Goal: Task Accomplishment & Management: Use online tool/utility

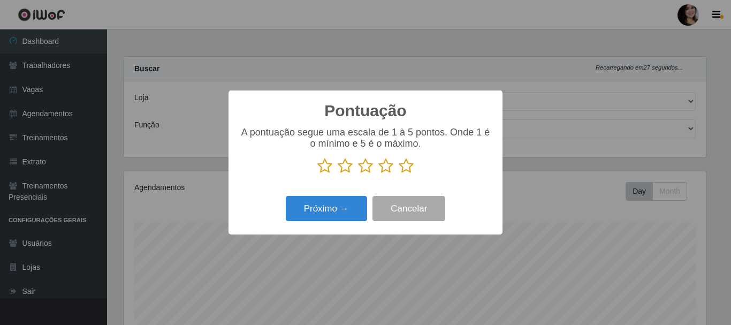
select select "399"
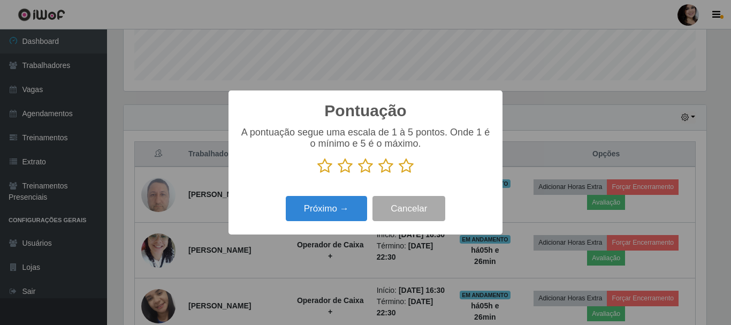
scroll to position [222, 583]
click at [401, 169] on icon at bounding box center [406, 166] width 15 height 16
click at [399, 174] on input "radio" at bounding box center [399, 174] width 0 height 0
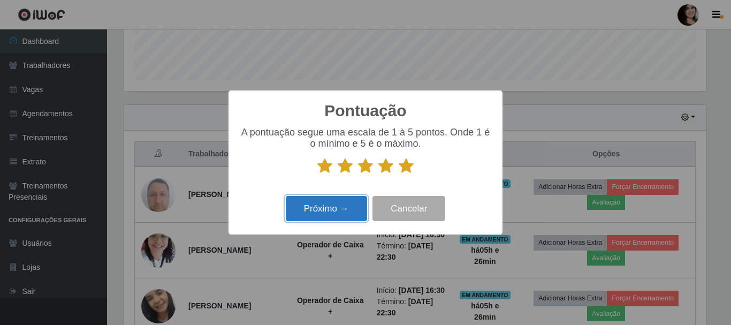
click at [353, 207] on button "Próximo →" at bounding box center [326, 208] width 81 height 25
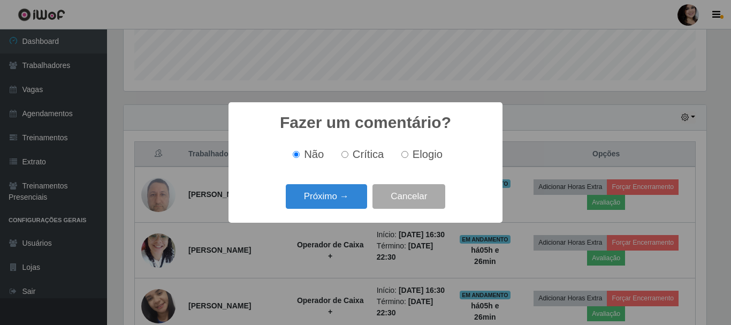
scroll to position [534798, 534437]
click at [413, 159] on span "Elogio" at bounding box center [428, 154] width 30 height 12
click at [408, 158] on input "Elogio" at bounding box center [404, 154] width 7 height 7
radio input "true"
click at [365, 195] on button "Próximo →" at bounding box center [326, 196] width 81 height 25
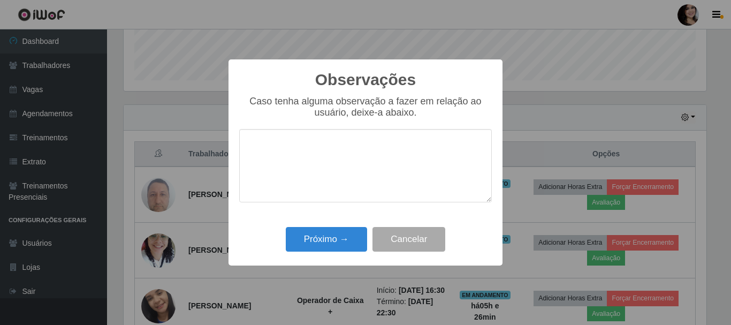
click at [355, 139] on textarea at bounding box center [365, 165] width 253 height 73
type textarea "esforçado"
click at [342, 243] on button "Próximo →" at bounding box center [326, 239] width 81 height 25
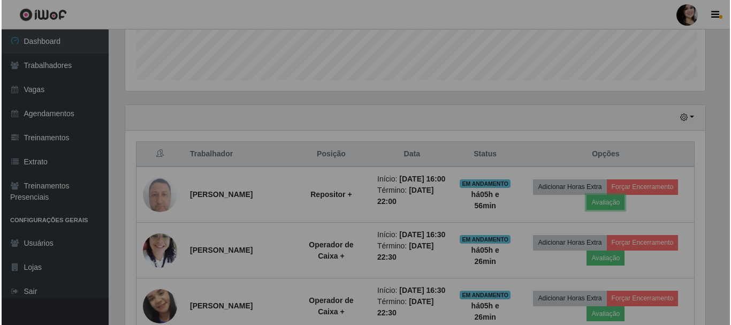
scroll to position [222, 588]
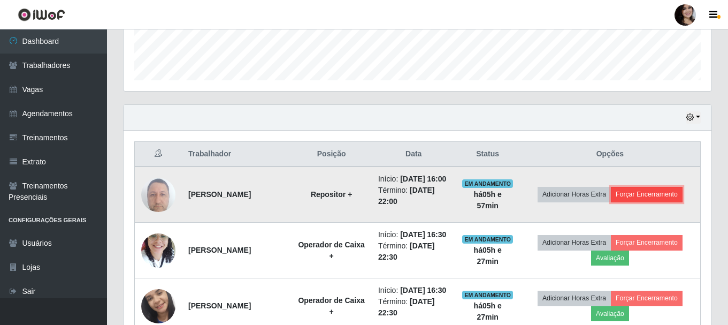
click at [677, 198] on button "Forçar Encerramento" at bounding box center [647, 194] width 72 height 15
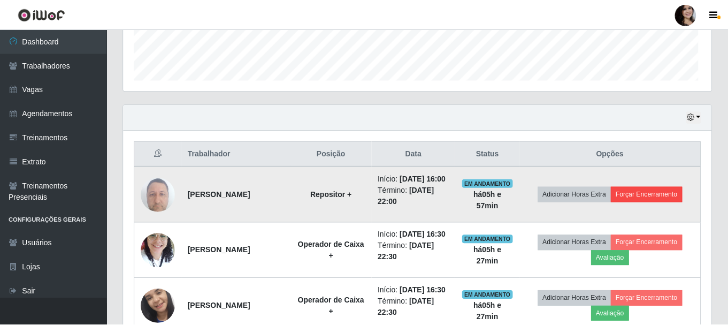
scroll to position [222, 583]
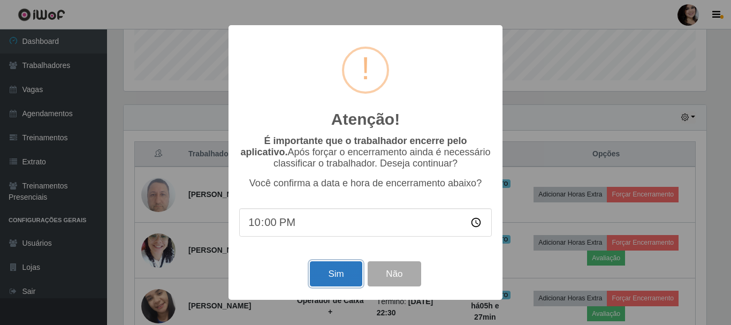
click at [349, 270] on button "Sim" at bounding box center [336, 273] width 52 height 25
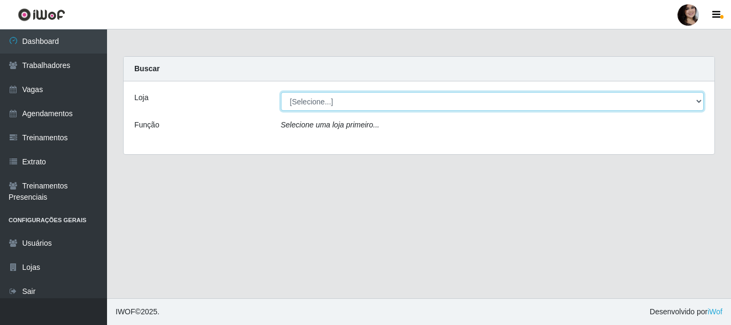
click at [388, 103] on select "[Selecione...] SuperFácil Atacado - [PERSON_NAME]" at bounding box center [492, 101] width 423 height 19
select select "399"
click at [281, 92] on select "[Selecione...] SuperFácil Atacado - [PERSON_NAME]" at bounding box center [492, 101] width 423 height 19
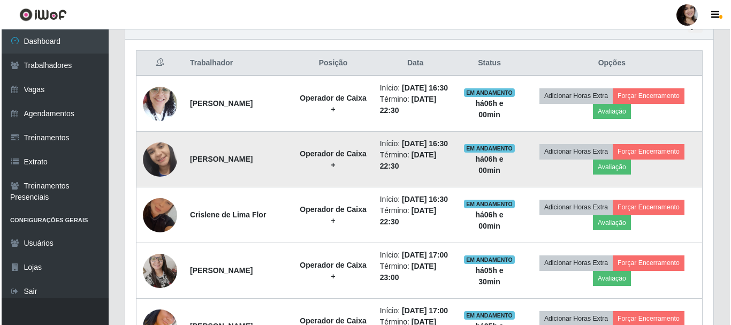
scroll to position [375, 0]
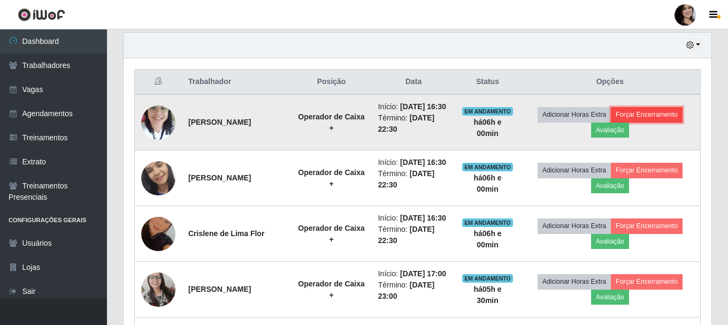
click at [644, 120] on button "Forçar Encerramento" at bounding box center [647, 114] width 72 height 15
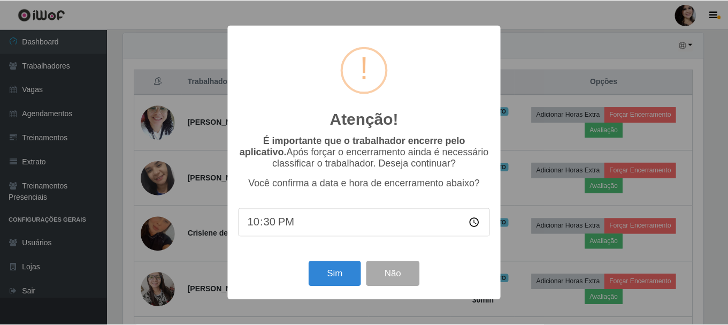
scroll to position [222, 583]
click at [350, 277] on button "Sim" at bounding box center [336, 273] width 52 height 25
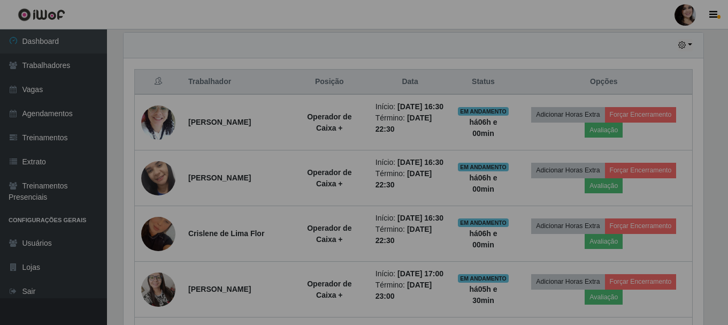
scroll to position [222, 588]
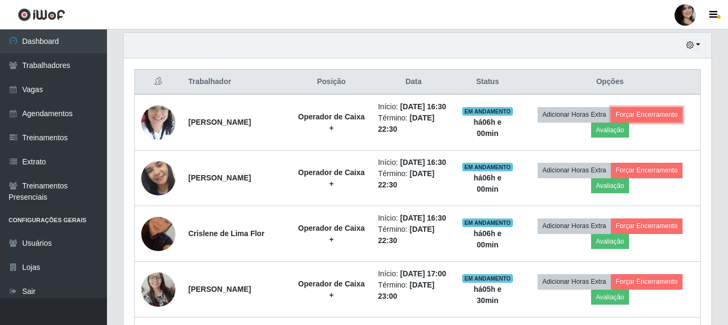
click at [611, 107] on button "Forçar Encerramento" at bounding box center [647, 114] width 72 height 15
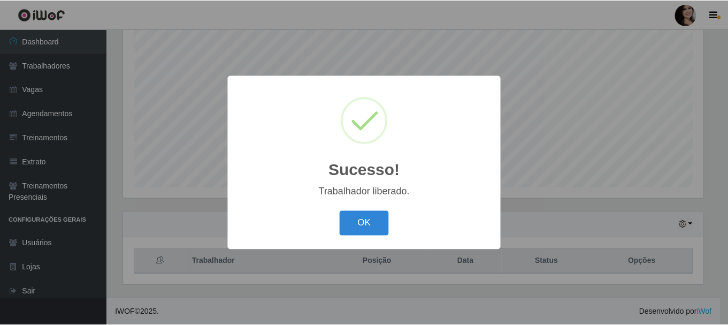
scroll to position [195, 0]
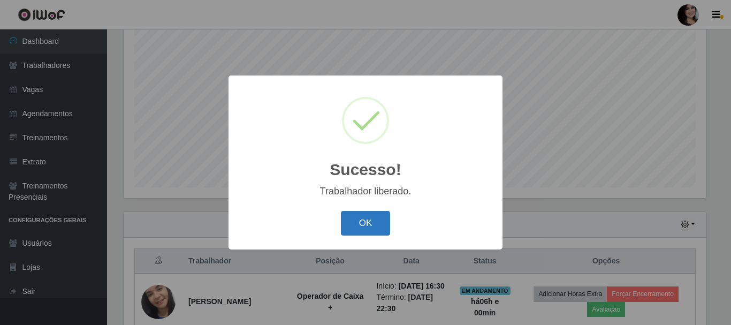
click at [379, 227] on button "OK" at bounding box center [366, 223] width 50 height 25
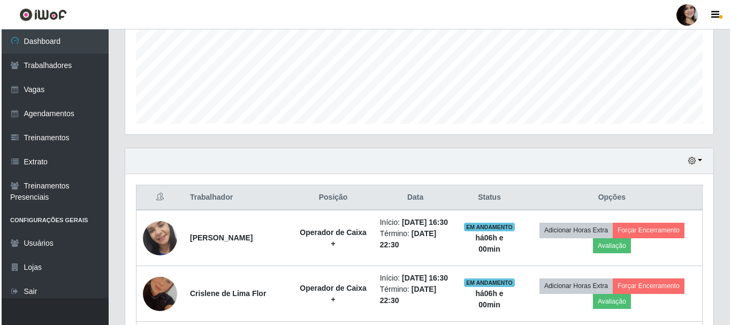
scroll to position [302, 0]
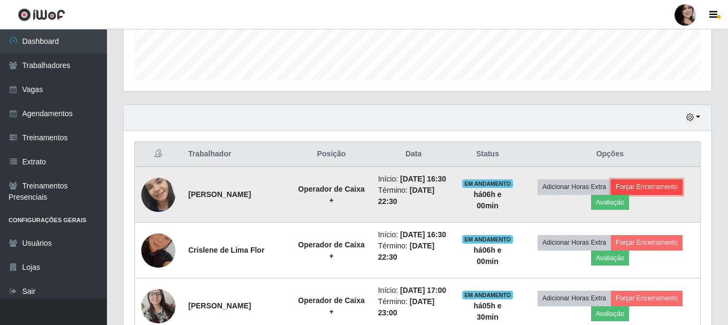
click at [645, 194] on button "Forçar Encerramento" at bounding box center [647, 186] width 72 height 15
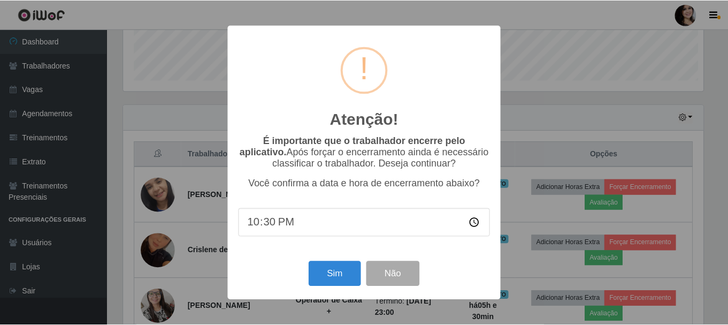
scroll to position [222, 583]
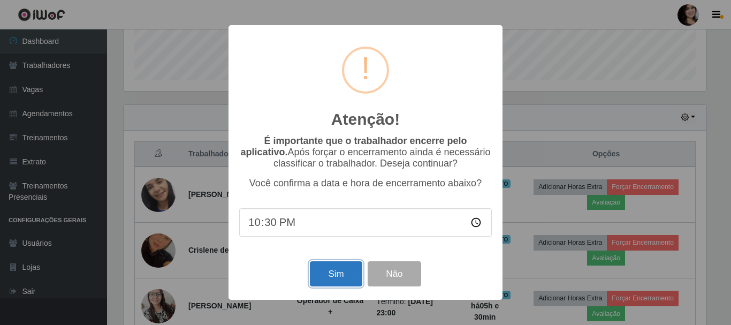
click at [339, 286] on button "Sim" at bounding box center [336, 273] width 52 height 25
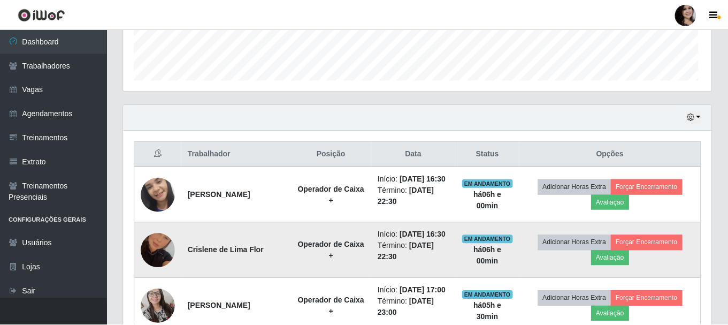
scroll to position [222, 588]
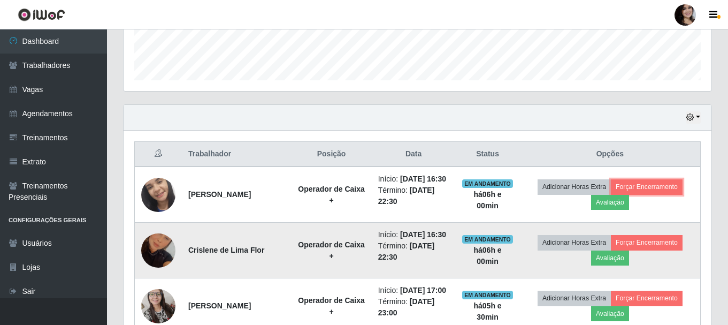
click at [611, 179] on button "Forçar Encerramento" at bounding box center [647, 186] width 72 height 15
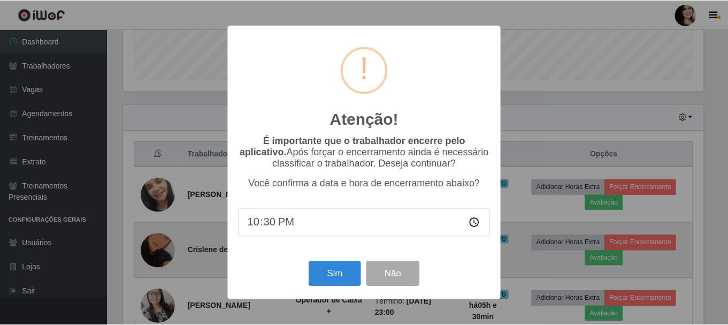
scroll to position [195, 0]
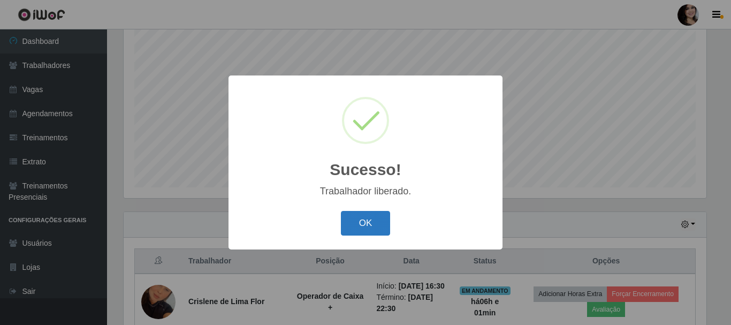
click at [365, 223] on button "OK" at bounding box center [366, 223] width 50 height 25
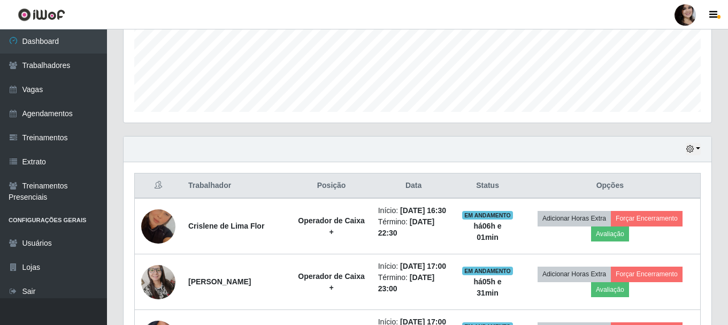
scroll to position [356, 0]
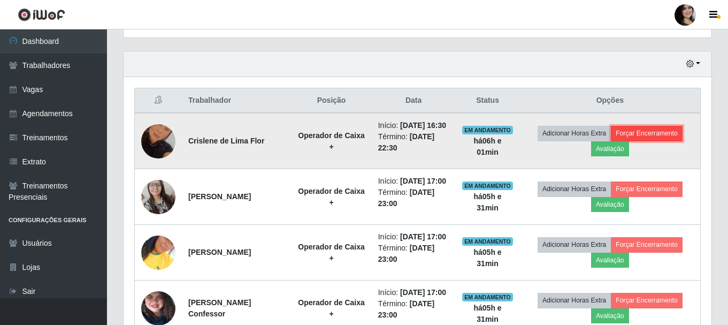
click at [668, 139] on button "Forçar Encerramento" at bounding box center [647, 133] width 72 height 15
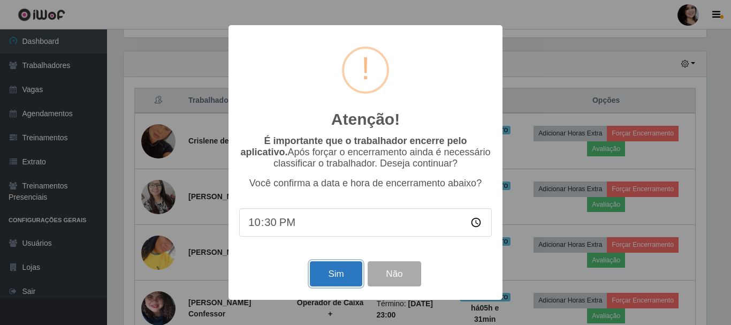
click at [331, 273] on button "Sim" at bounding box center [336, 273] width 52 height 25
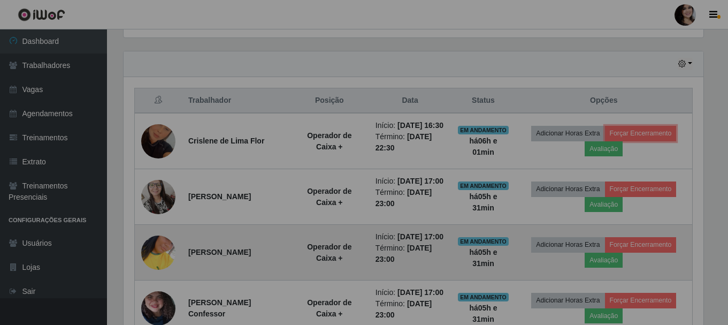
scroll to position [222, 588]
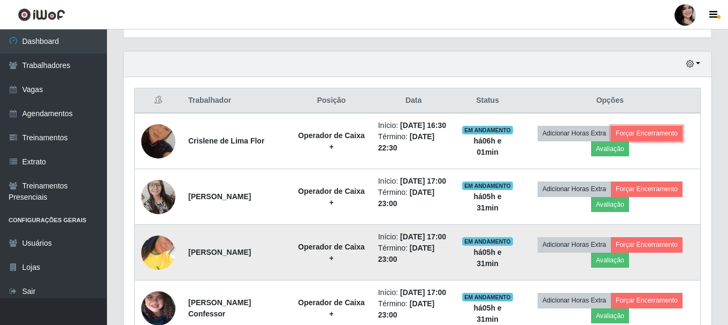
click at [611, 126] on button "Forçar Encerramento" at bounding box center [647, 133] width 72 height 15
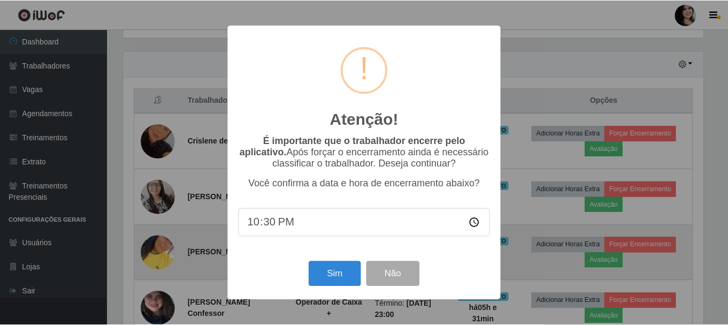
scroll to position [195, 0]
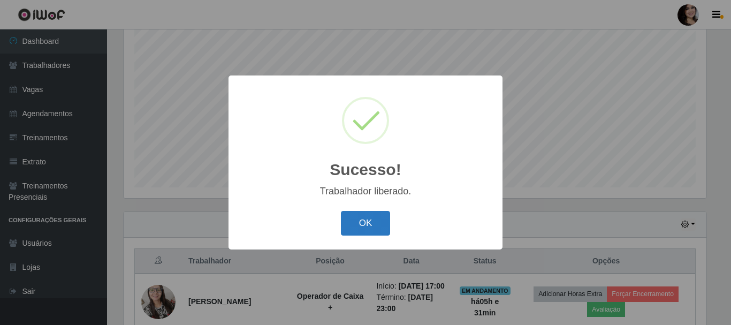
click at [364, 215] on button "OK" at bounding box center [366, 223] width 50 height 25
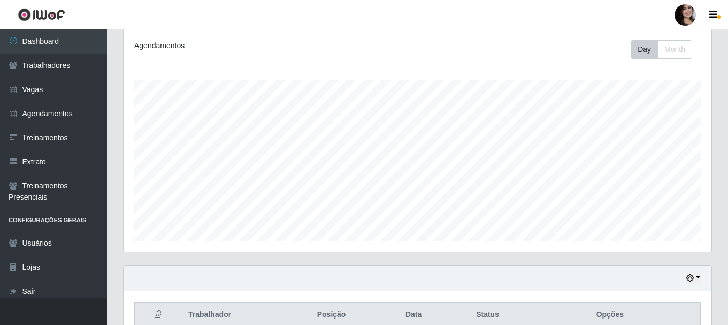
scroll to position [0, 0]
